Goal: Navigation & Orientation: Find specific page/section

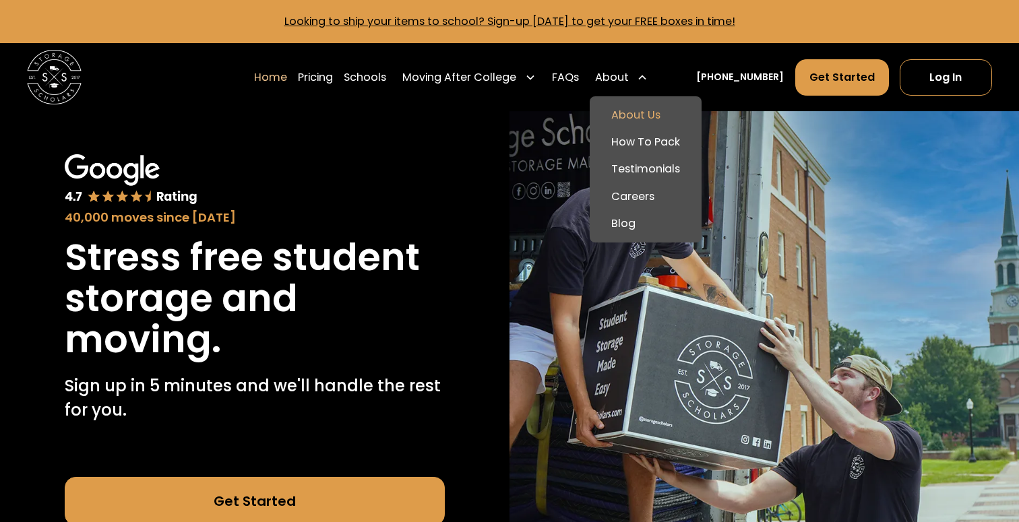
click at [636, 109] on link "About Us" at bounding box center [645, 115] width 101 height 27
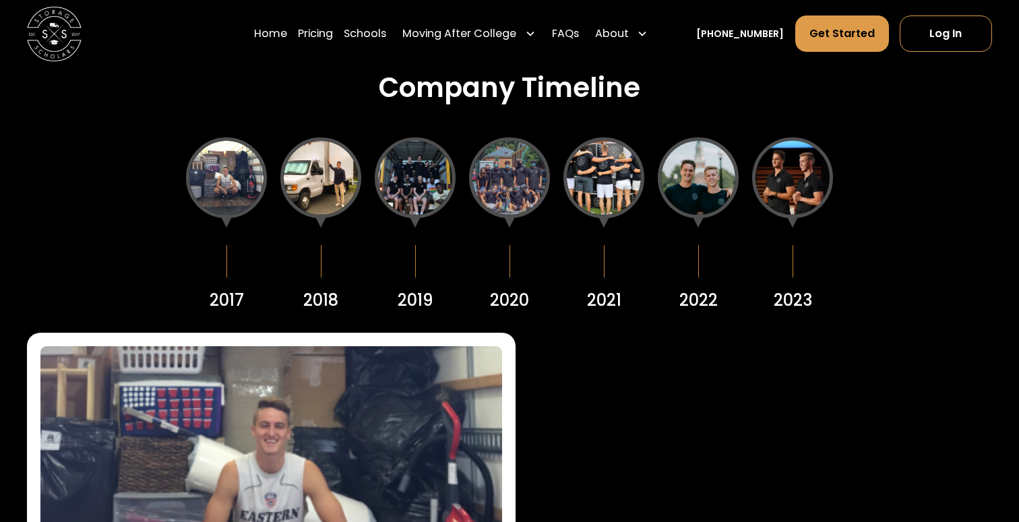
scroll to position [1649, 0]
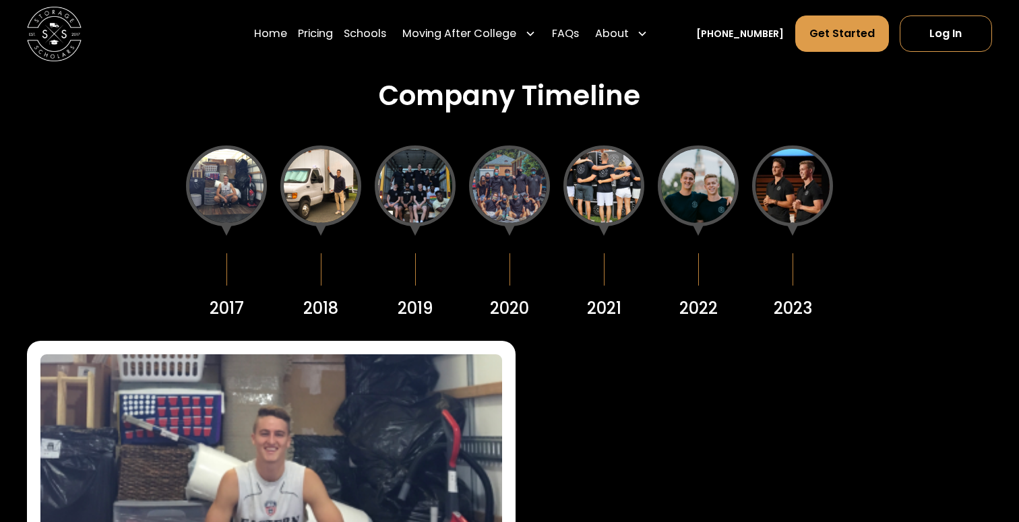
click at [803, 165] on div at bounding box center [792, 186] width 81 height 81
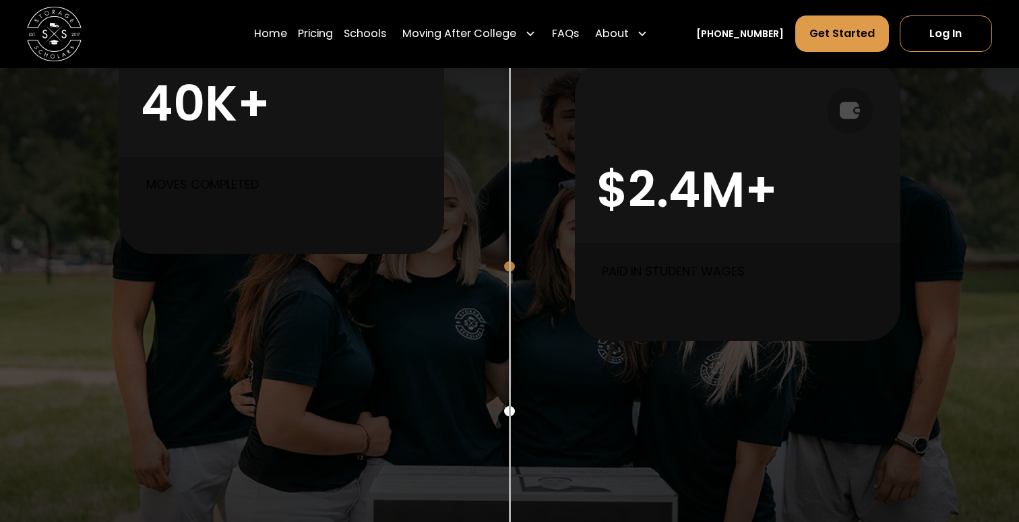
scroll to position [0, 0]
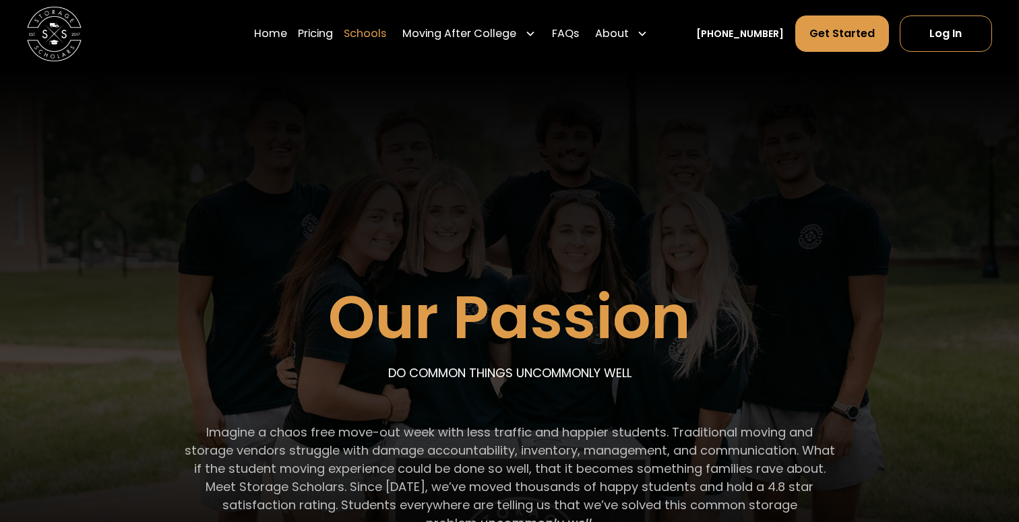
click at [386, 30] on link "Schools" at bounding box center [365, 34] width 42 height 38
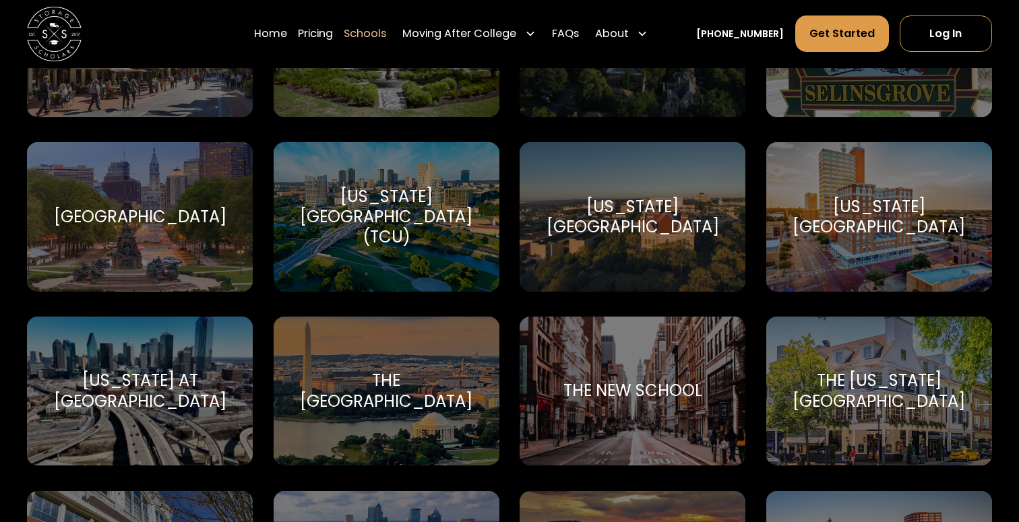
scroll to position [5422, 0]
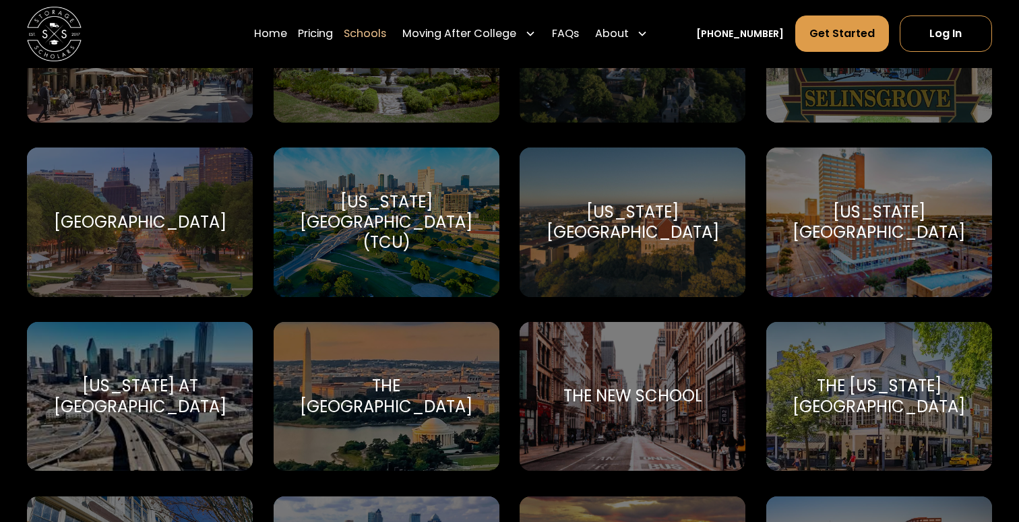
click at [167, 188] on div "[GEOGRAPHIC_DATA]" at bounding box center [140, 222] width 226 height 149
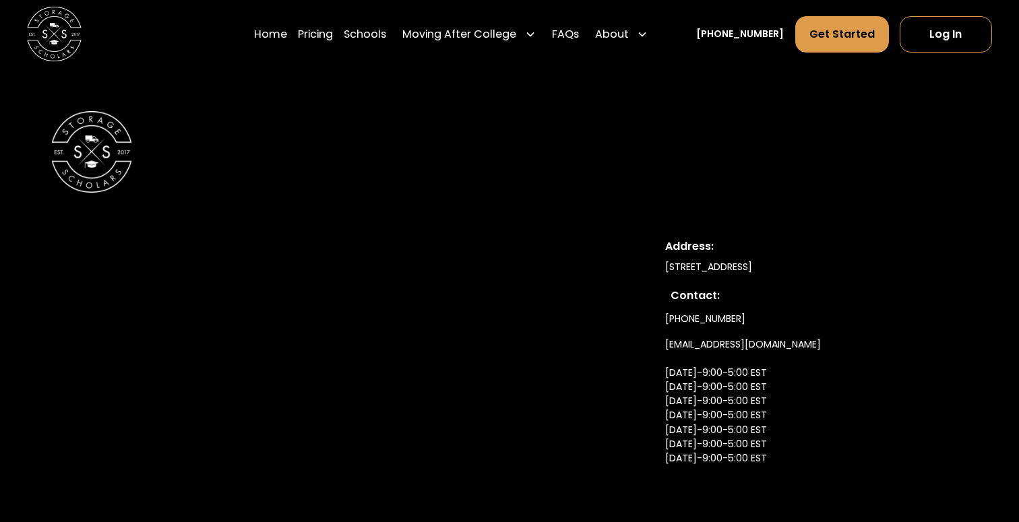
scroll to position [6692, 0]
